Goal: Navigation & Orientation: Find specific page/section

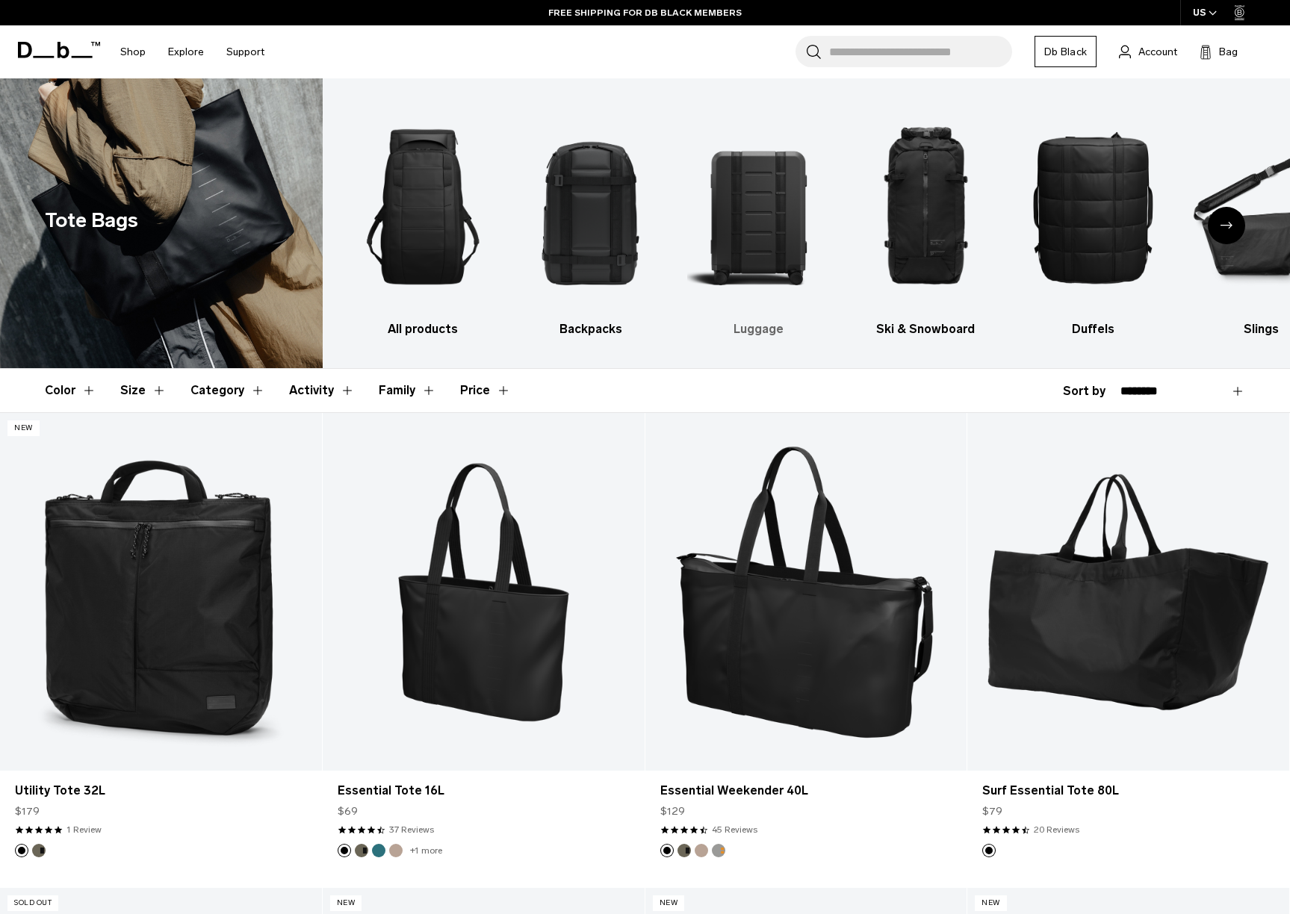
click at [753, 225] on img "3 / 10" at bounding box center [757, 207] width 141 height 212
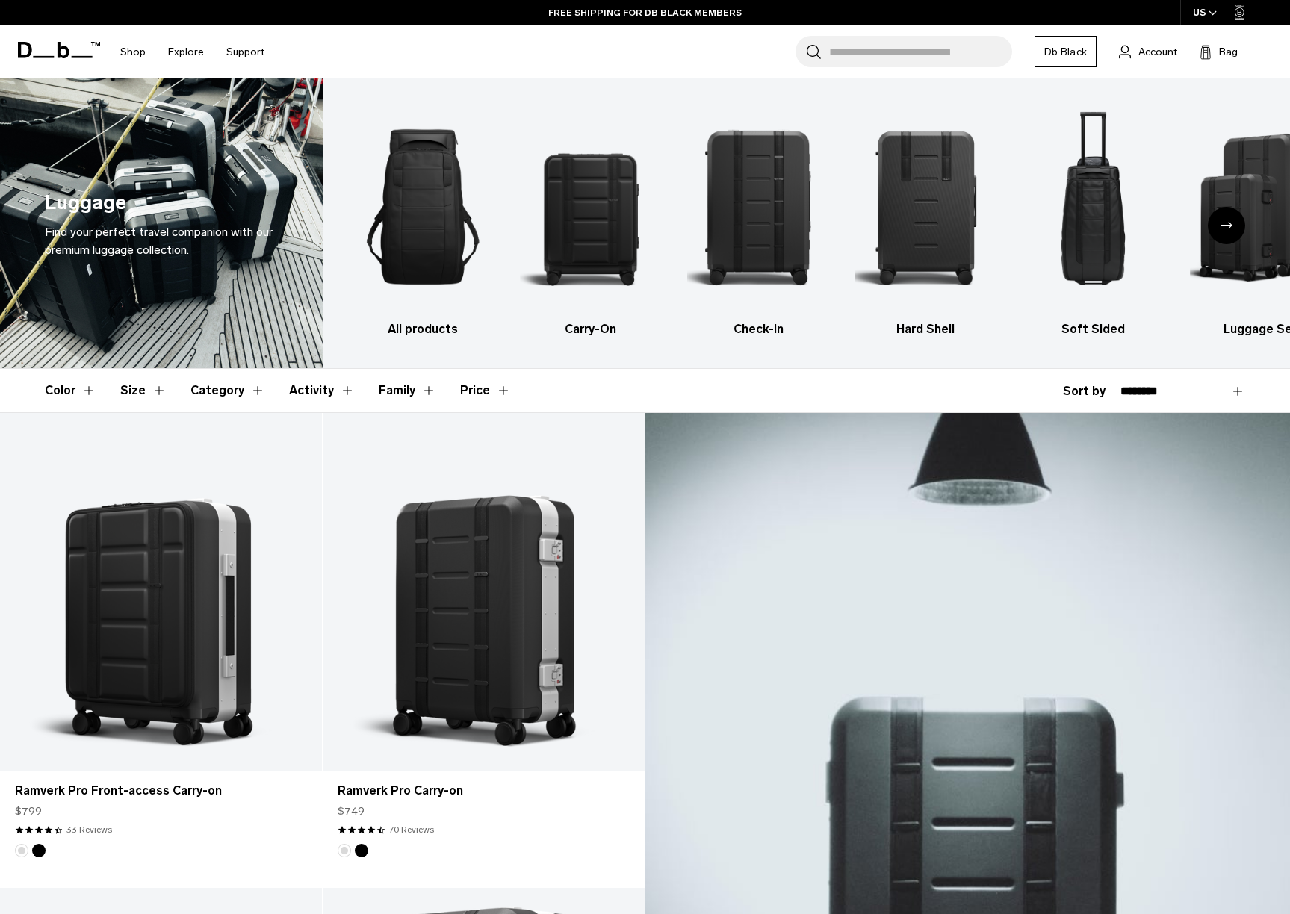
click at [1221, 223] on icon "Next slide" at bounding box center [1226, 225] width 12 height 7
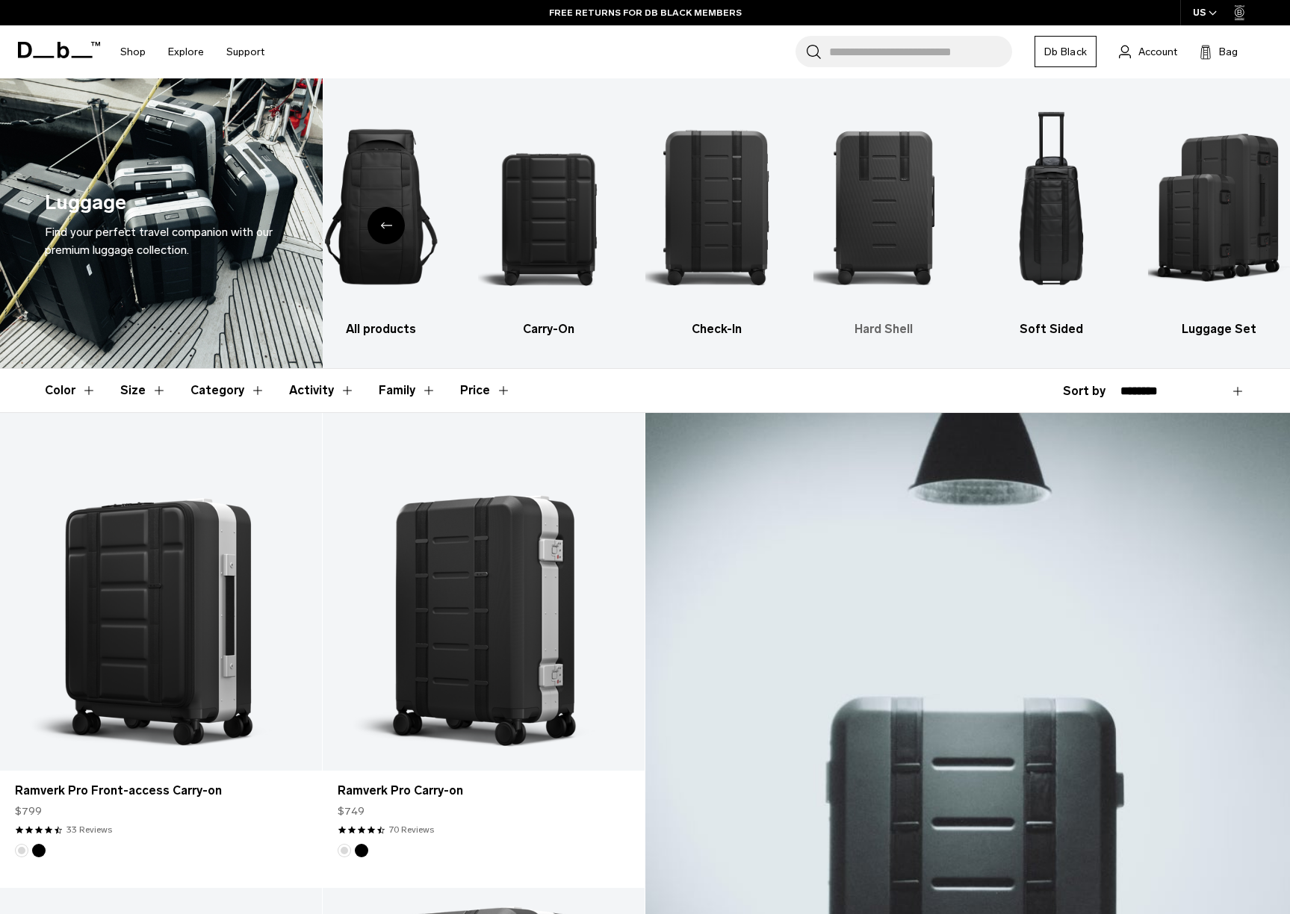
click at [858, 187] on img "4 / 6" at bounding box center [883, 207] width 141 height 212
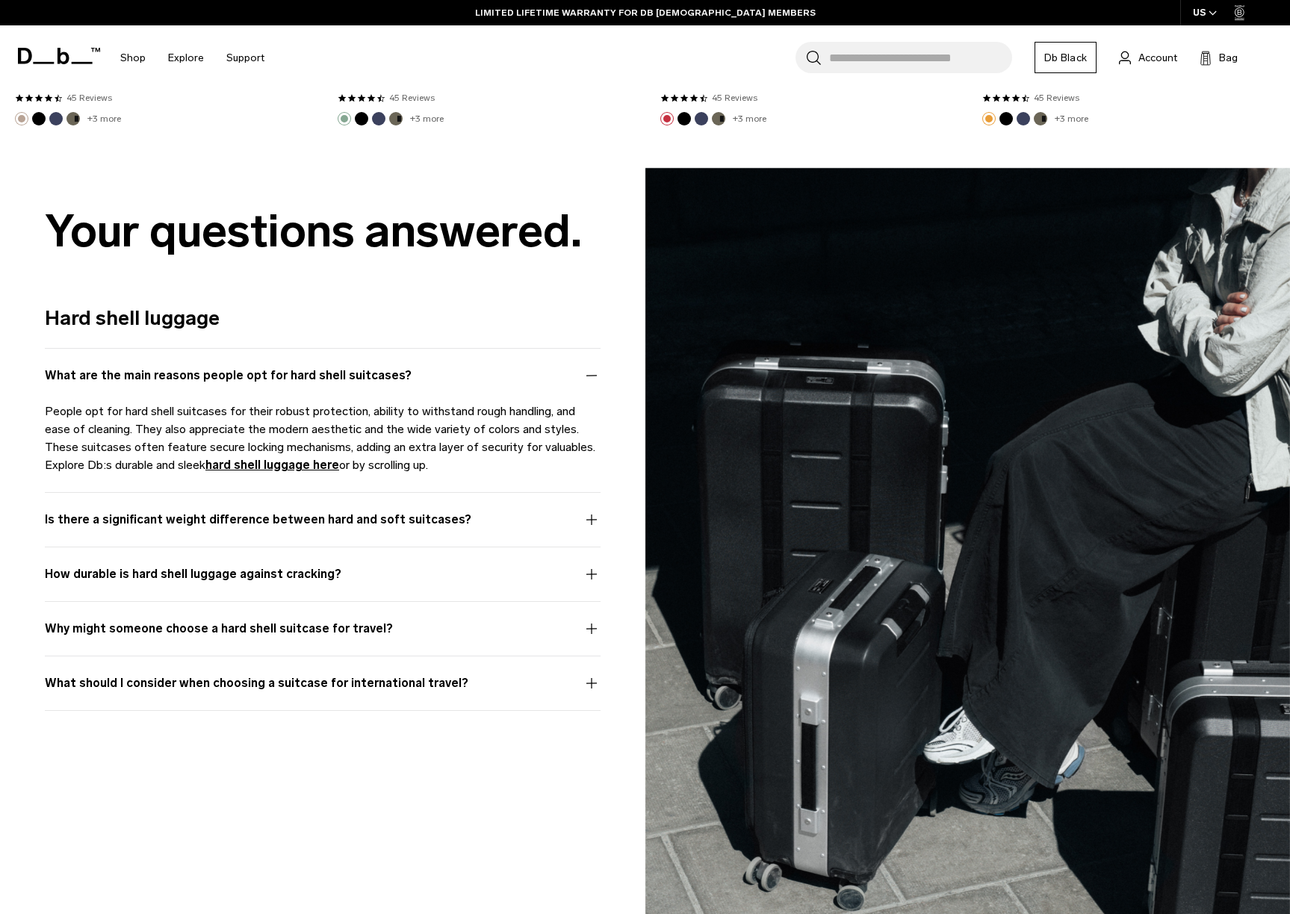
scroll to position [3883, 0]
